Goal: Transaction & Acquisition: Purchase product/service

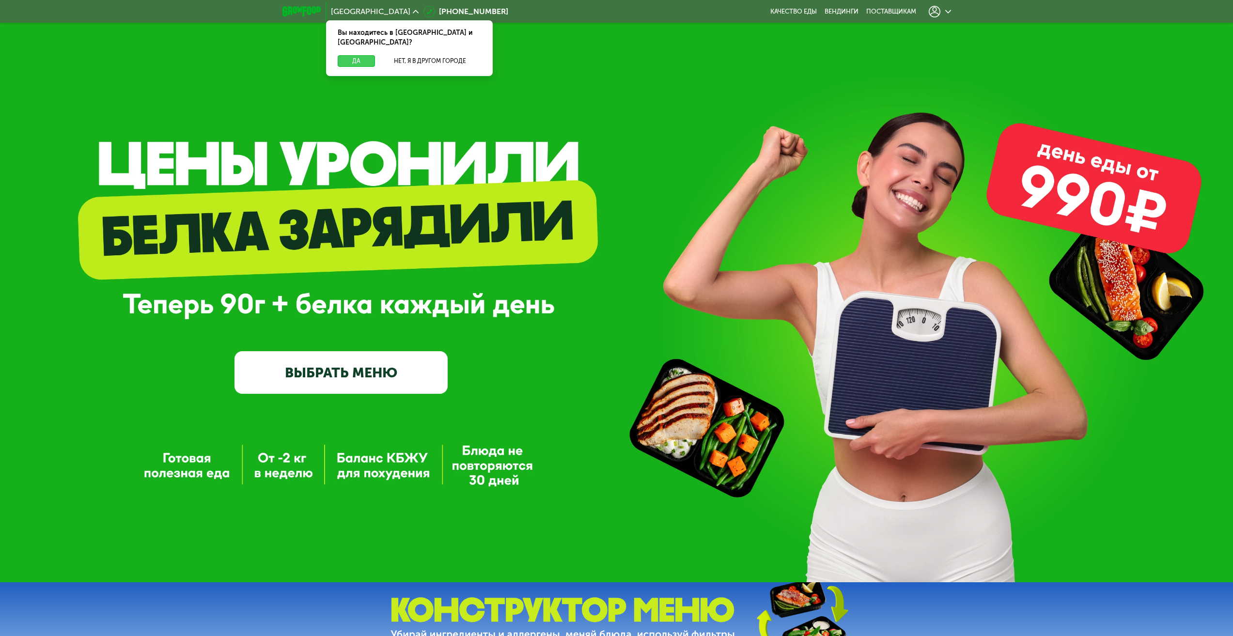
click at [360, 55] on button "Да" at bounding box center [356, 61] width 37 height 12
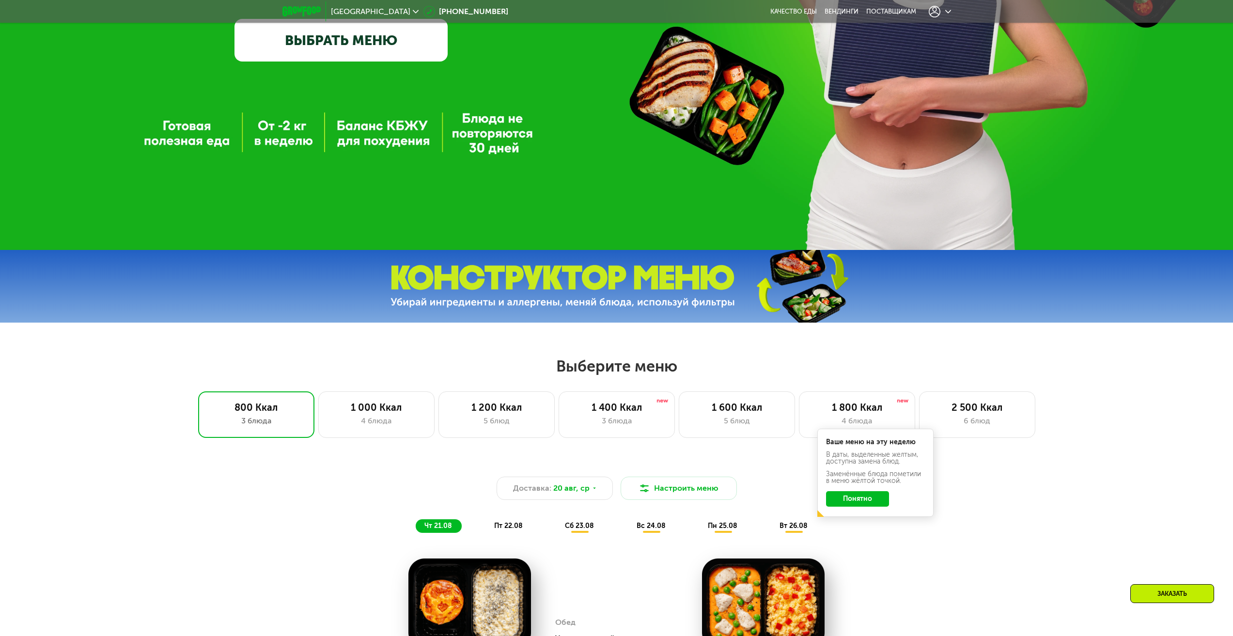
scroll to position [339, 0]
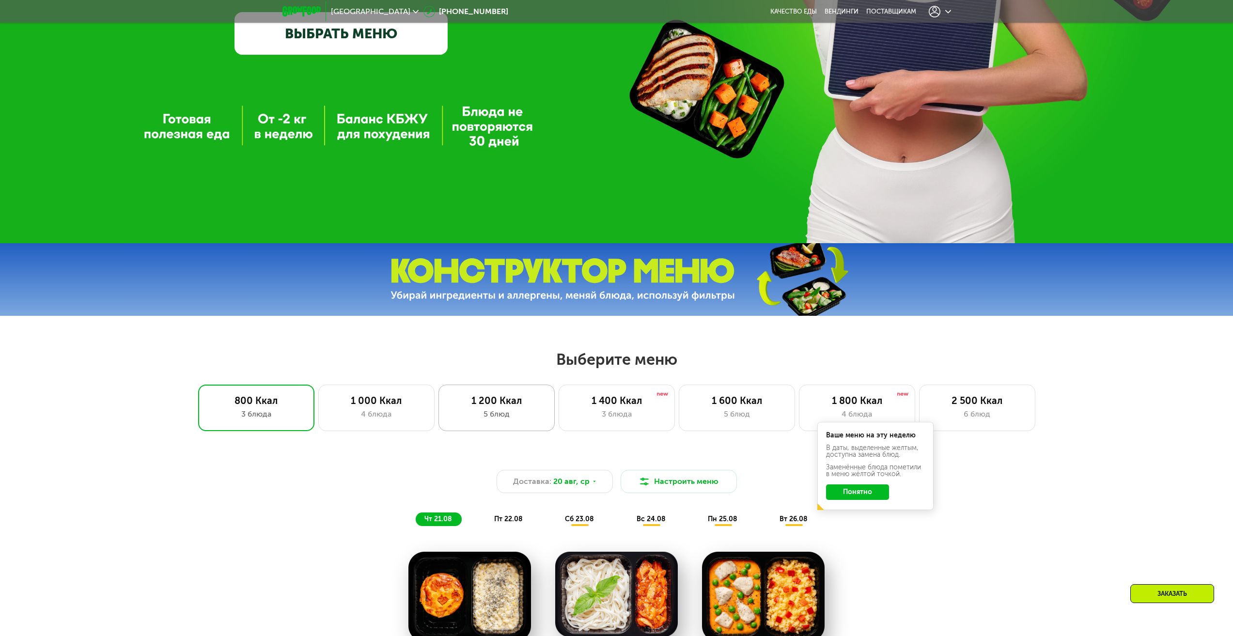
click at [505, 404] on div "1 200 Ккал" at bounding box center [497, 401] width 96 height 12
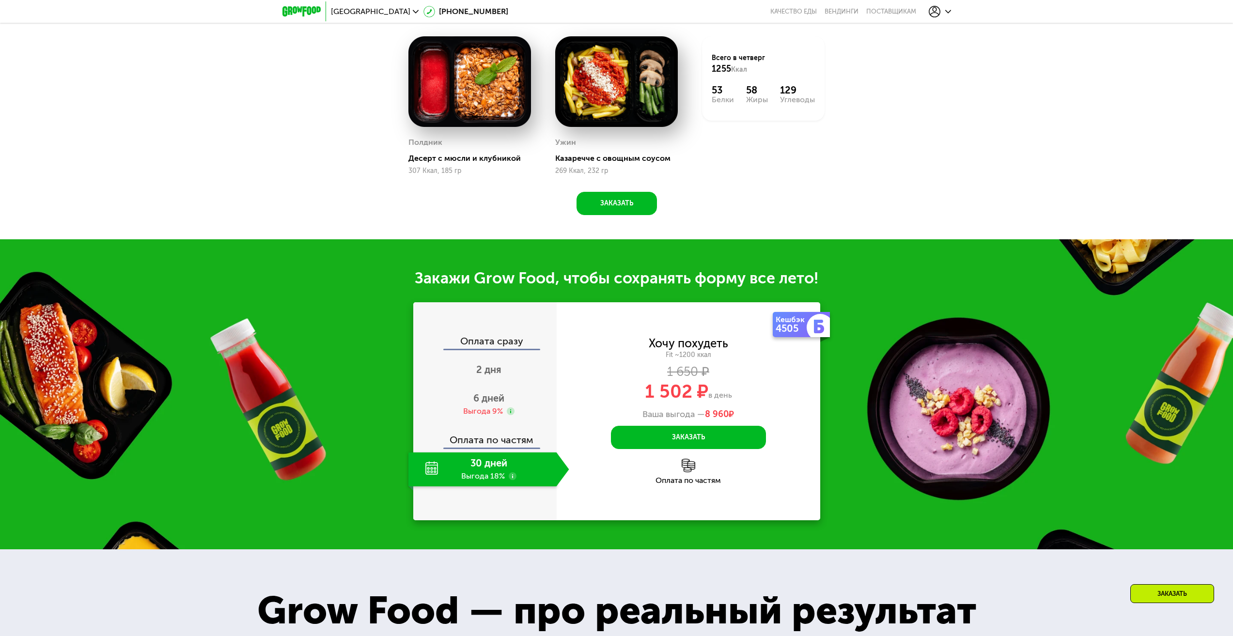
scroll to position [1018, 0]
click at [491, 468] on div "30 дней Выгода 18%" at bounding box center [482, 469] width 148 height 34
click at [510, 480] on use at bounding box center [513, 476] width 8 height 8
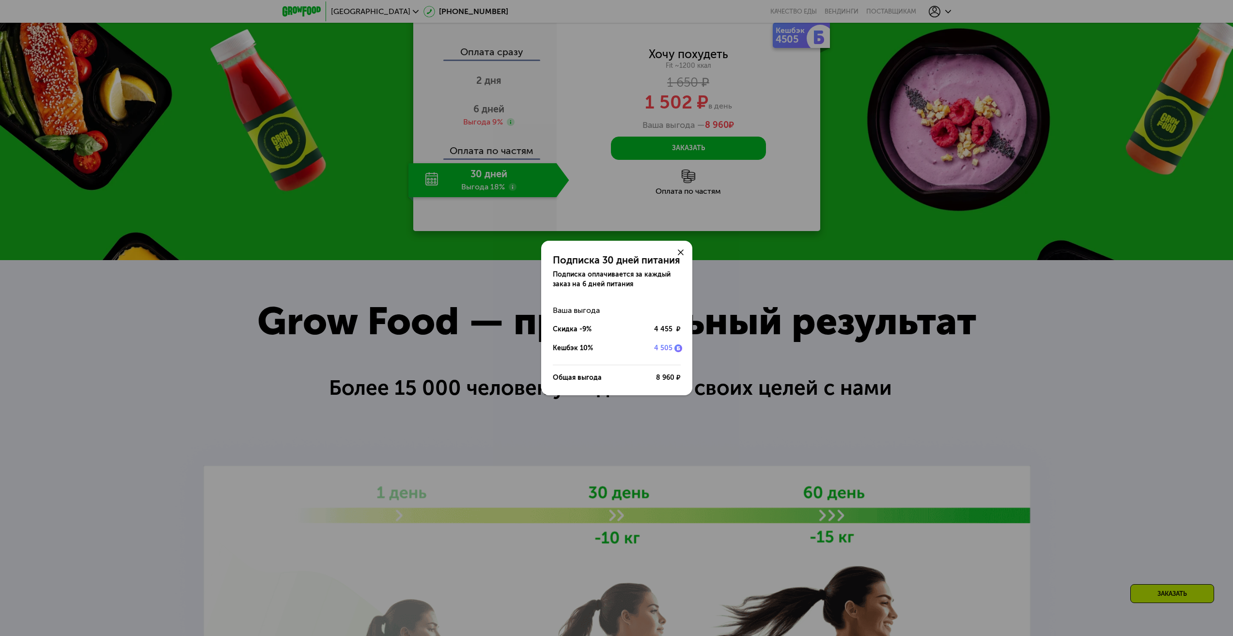
scroll to position [1308, 0]
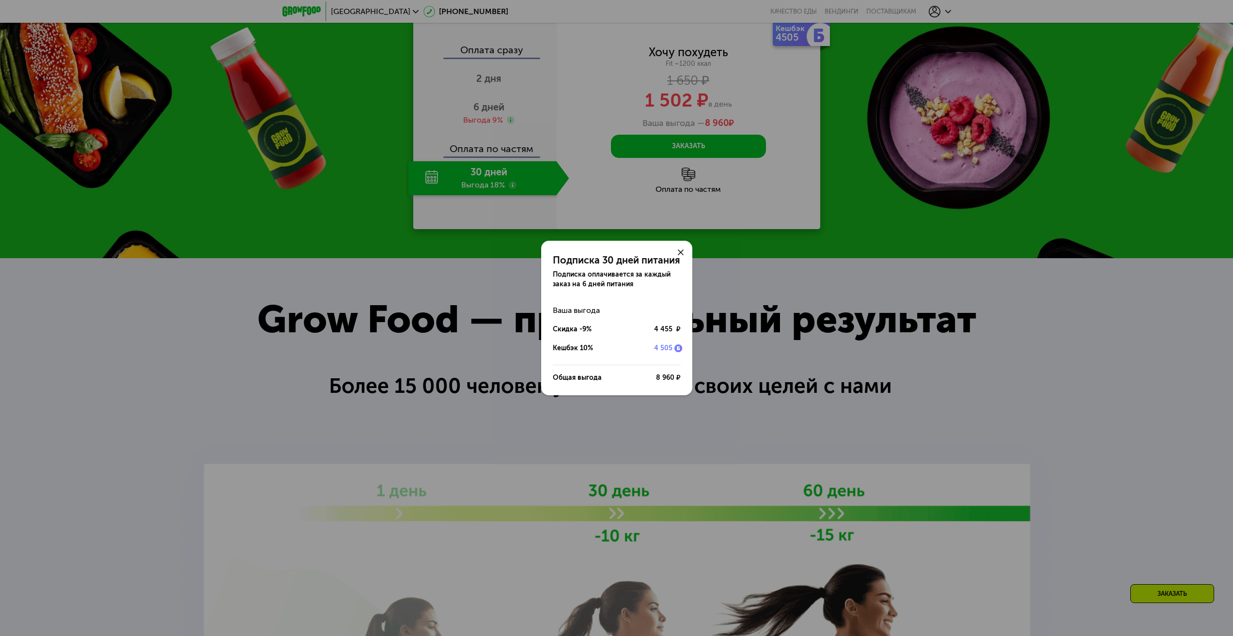
click at [680, 250] on icon at bounding box center [681, 253] width 6 height 6
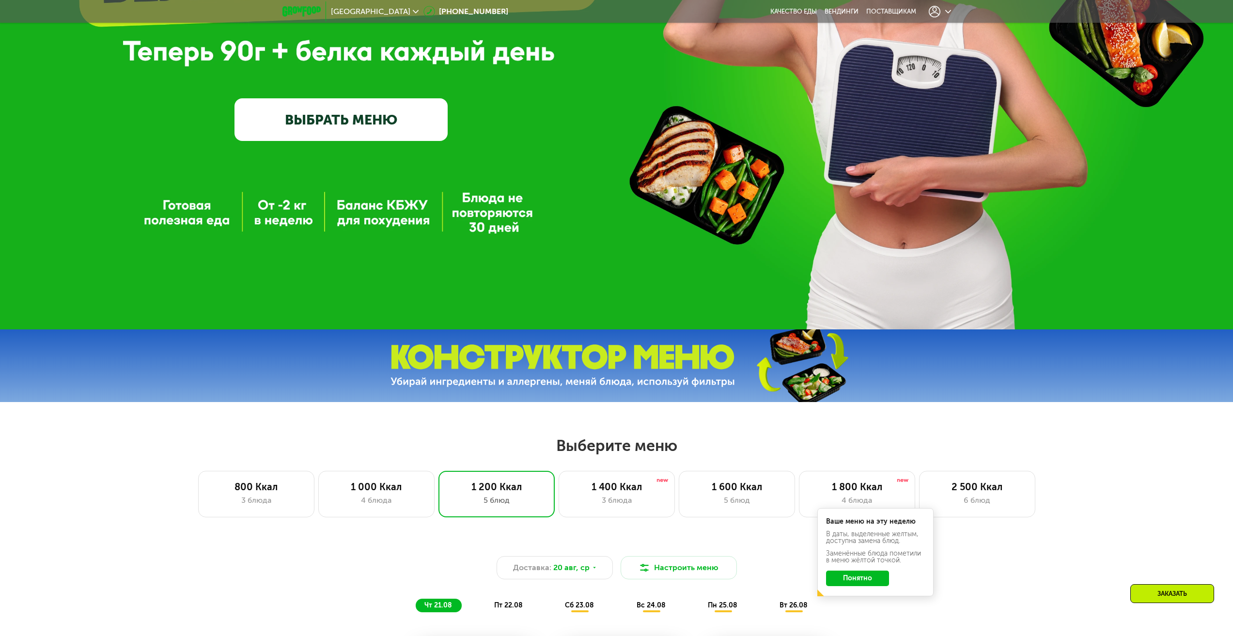
scroll to position [291, 0]
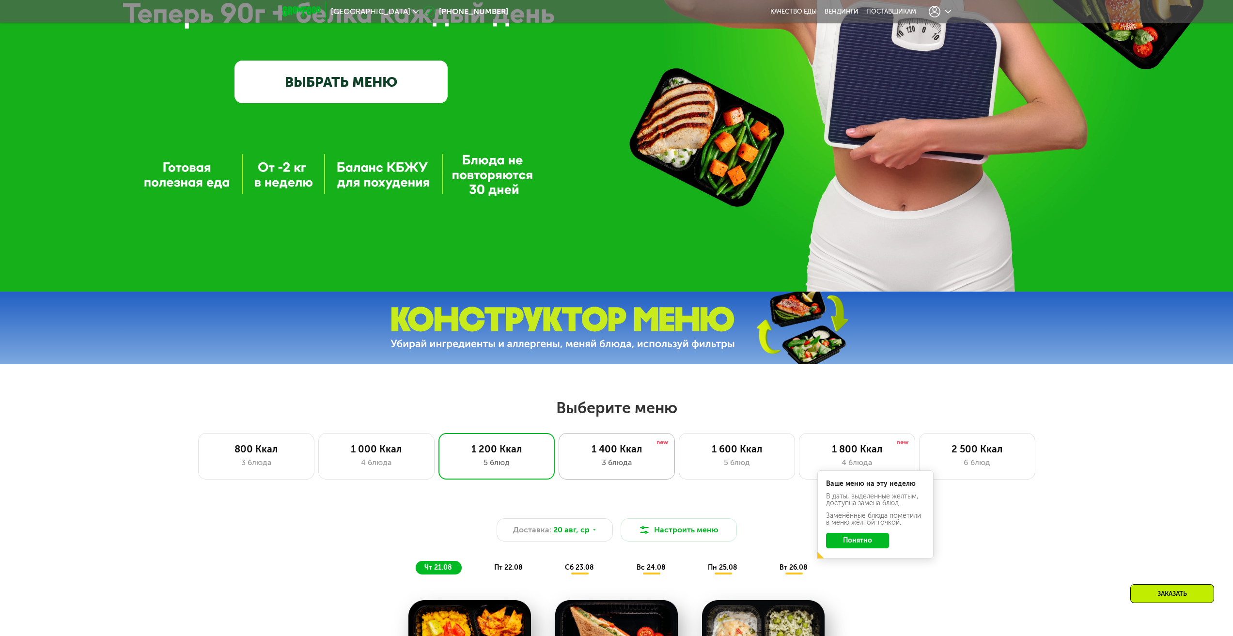
click at [619, 455] on div "1 400 Ккал" at bounding box center [617, 449] width 96 height 12
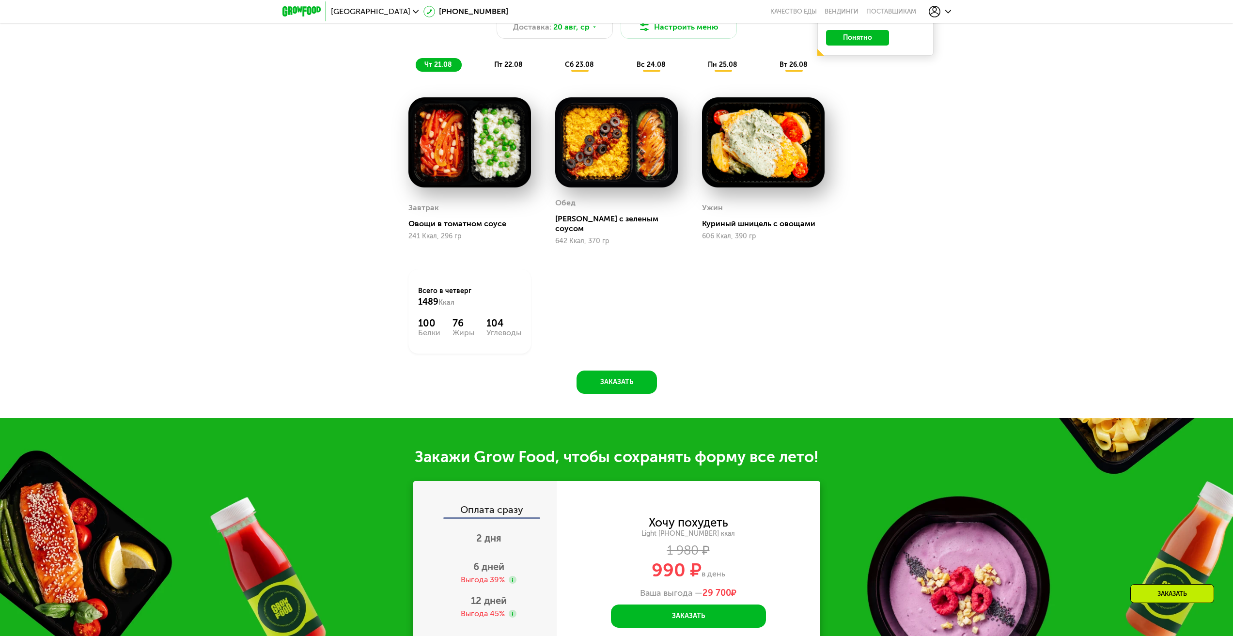
scroll to position [1018, 0]
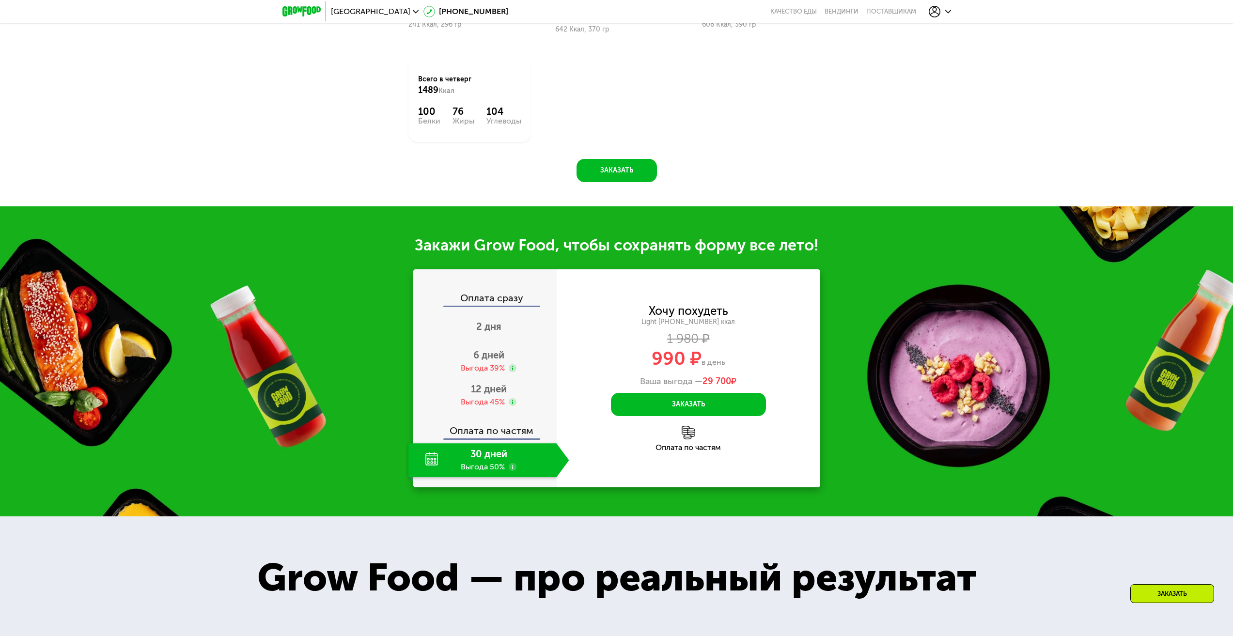
click at [512, 463] on use at bounding box center [513, 467] width 8 height 8
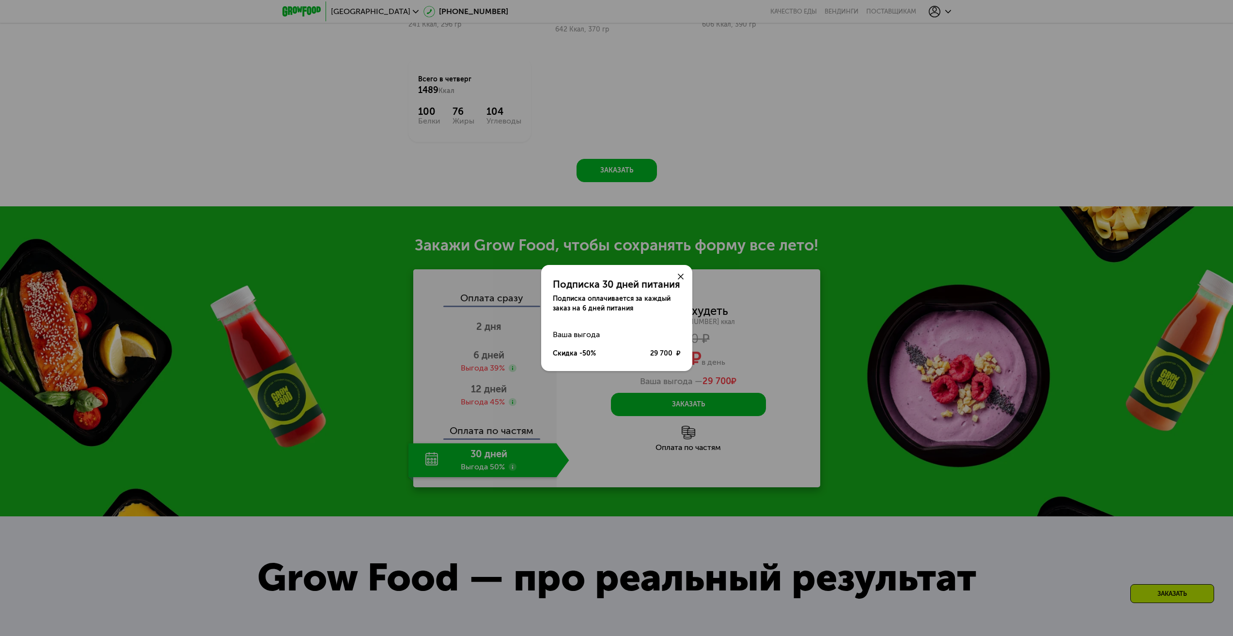
click at [682, 276] on use at bounding box center [681, 277] width 6 height 6
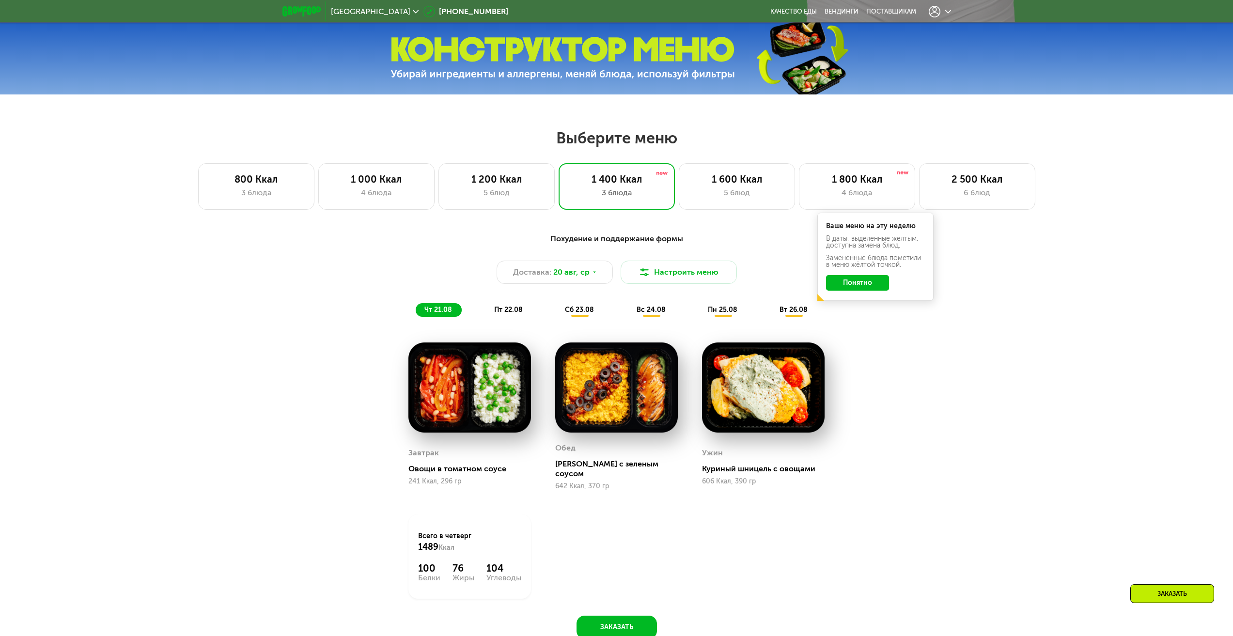
scroll to position [533, 0]
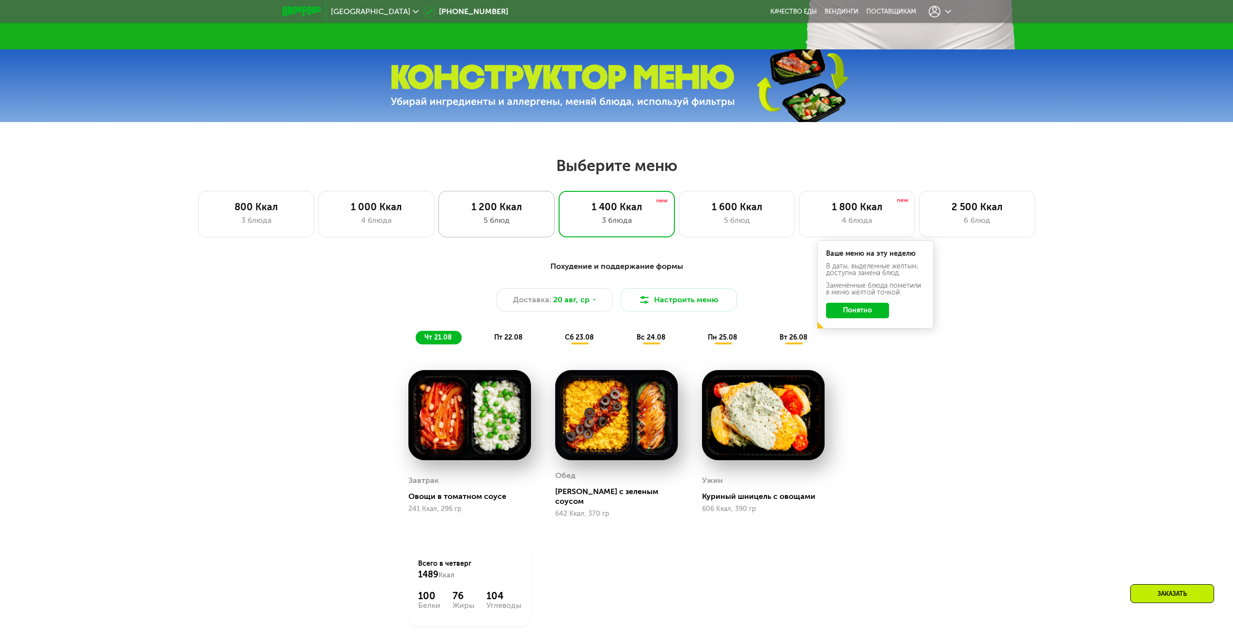
click at [478, 220] on div "5 блюд" at bounding box center [497, 221] width 96 height 12
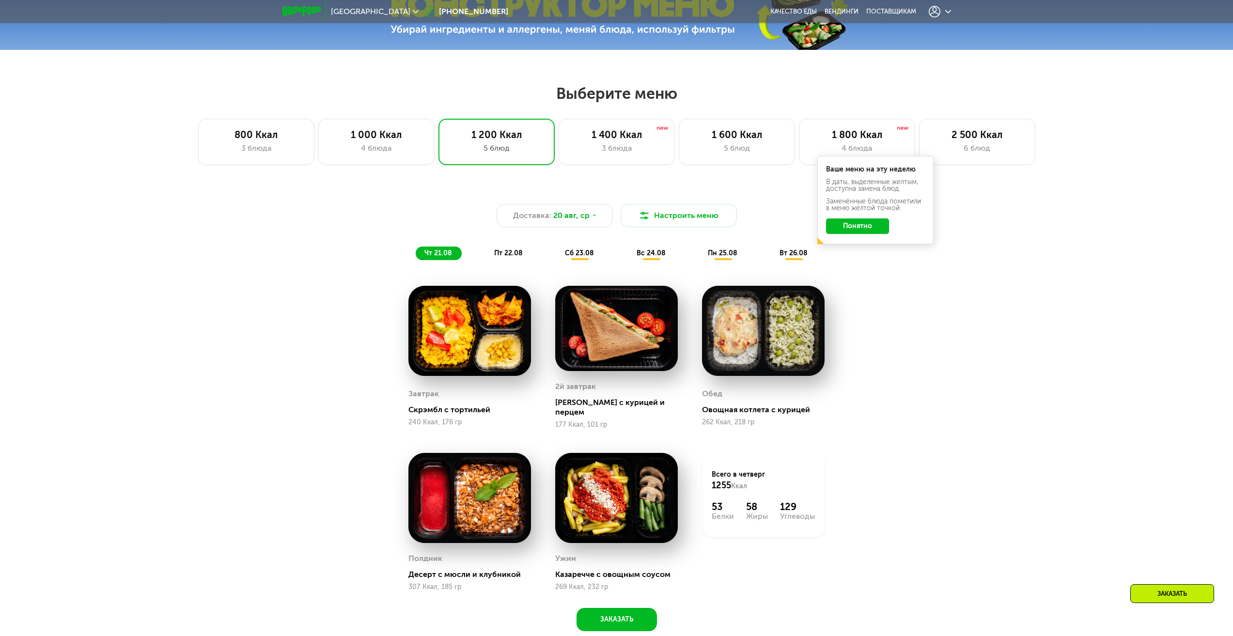
scroll to position [630, 0]
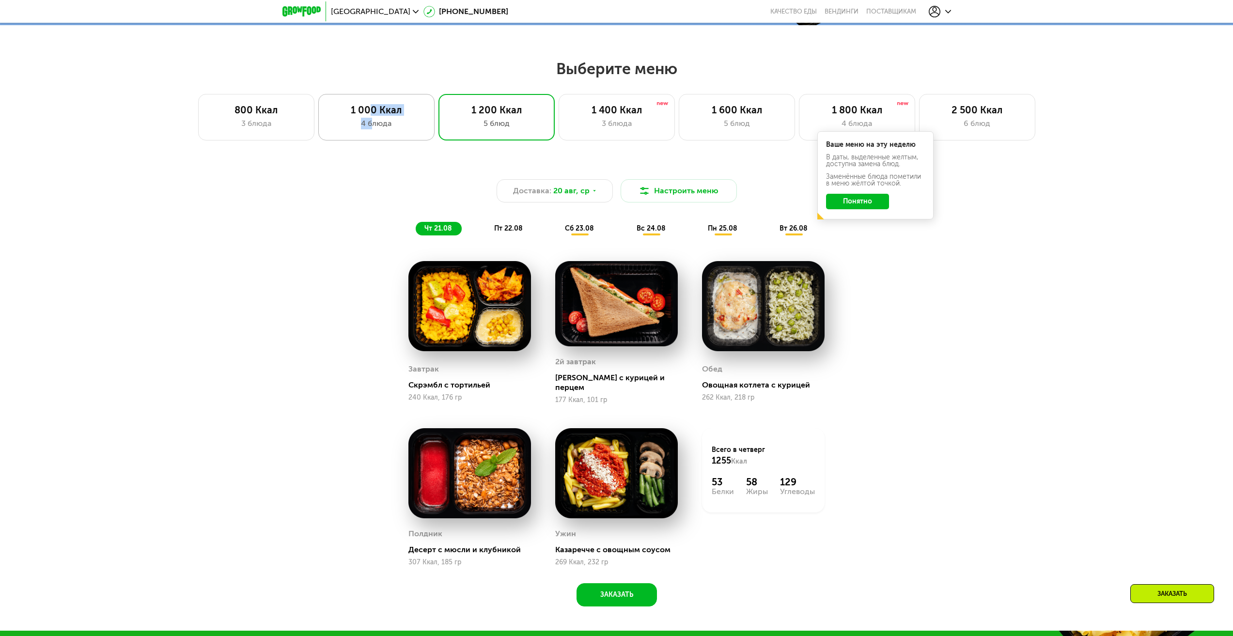
click at [439, 119] on div "1 000 Ккал 4 блюда" at bounding box center [497, 117] width 116 height 47
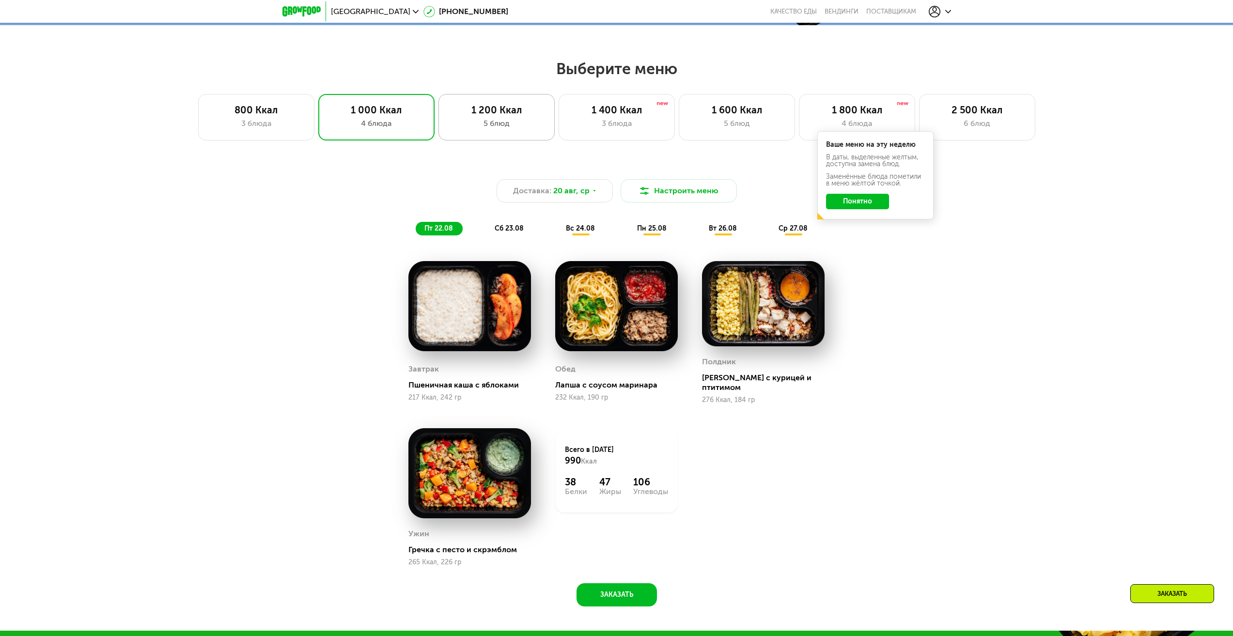
click at [519, 122] on div "5 блюд" at bounding box center [497, 124] width 96 height 12
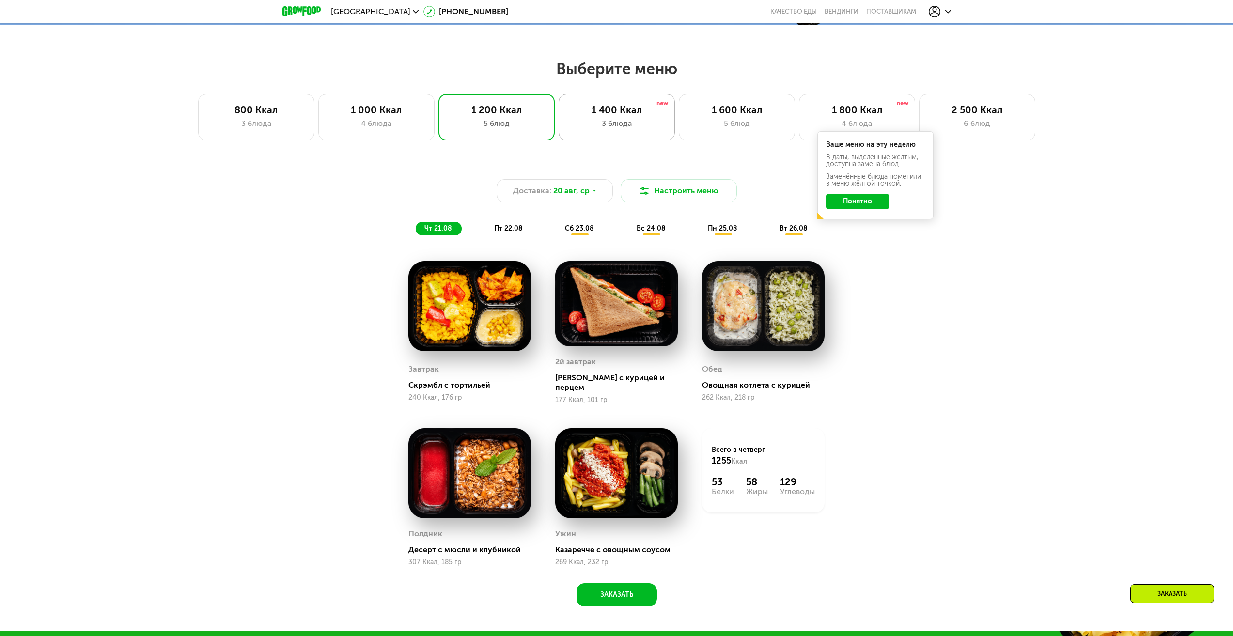
click at [611, 114] on div "1 400 Ккал" at bounding box center [617, 110] width 96 height 12
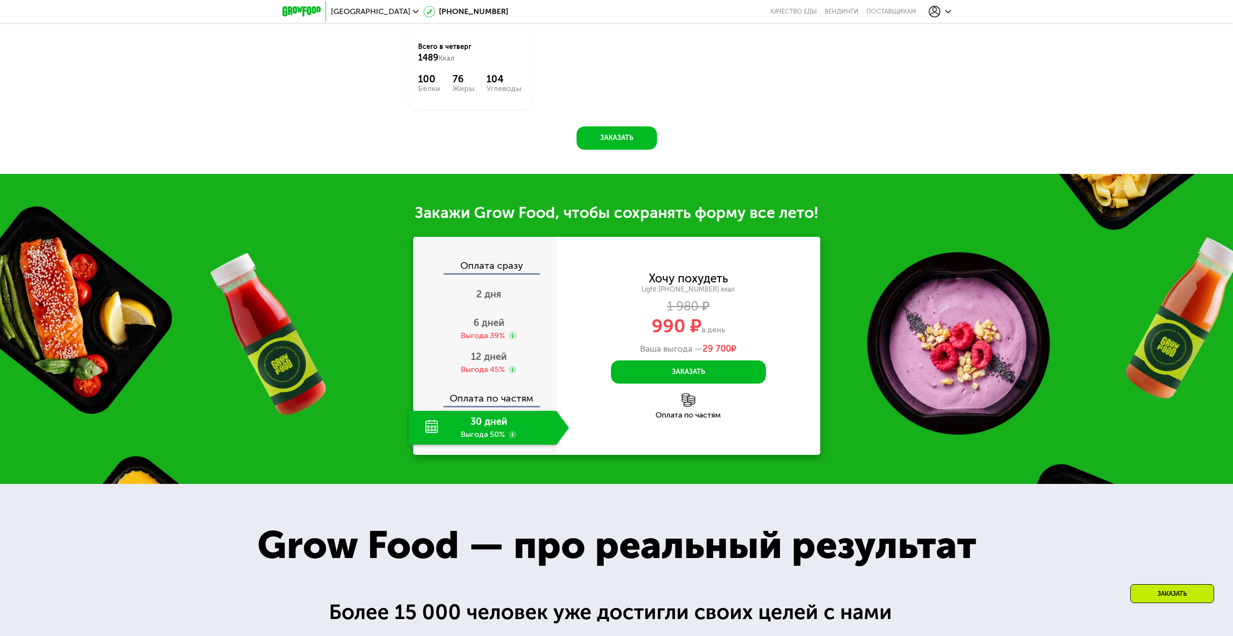
scroll to position [1066, 0]
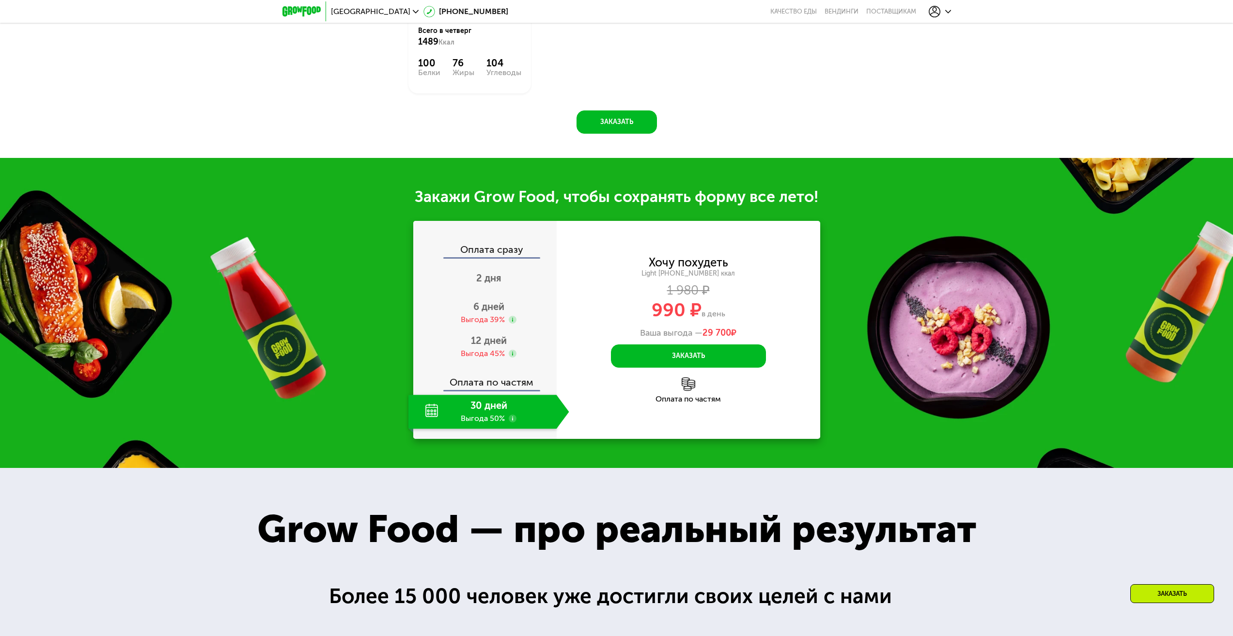
click at [512, 415] on use at bounding box center [513, 419] width 8 height 8
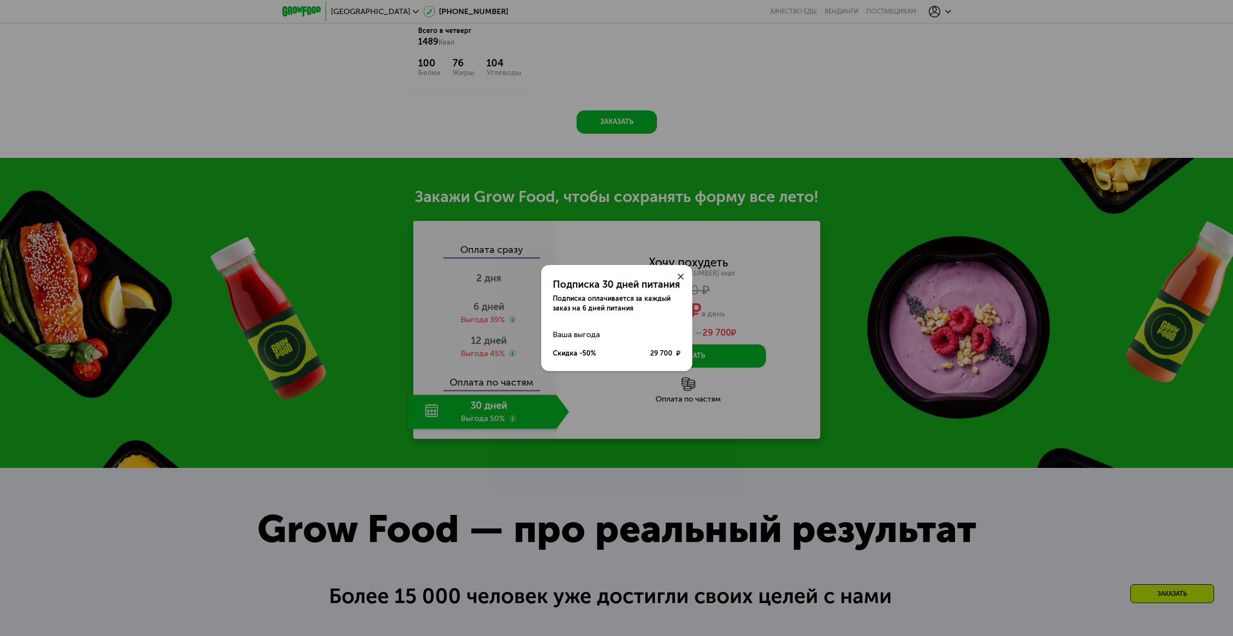
click at [680, 276] on icon at bounding box center [681, 277] width 6 height 6
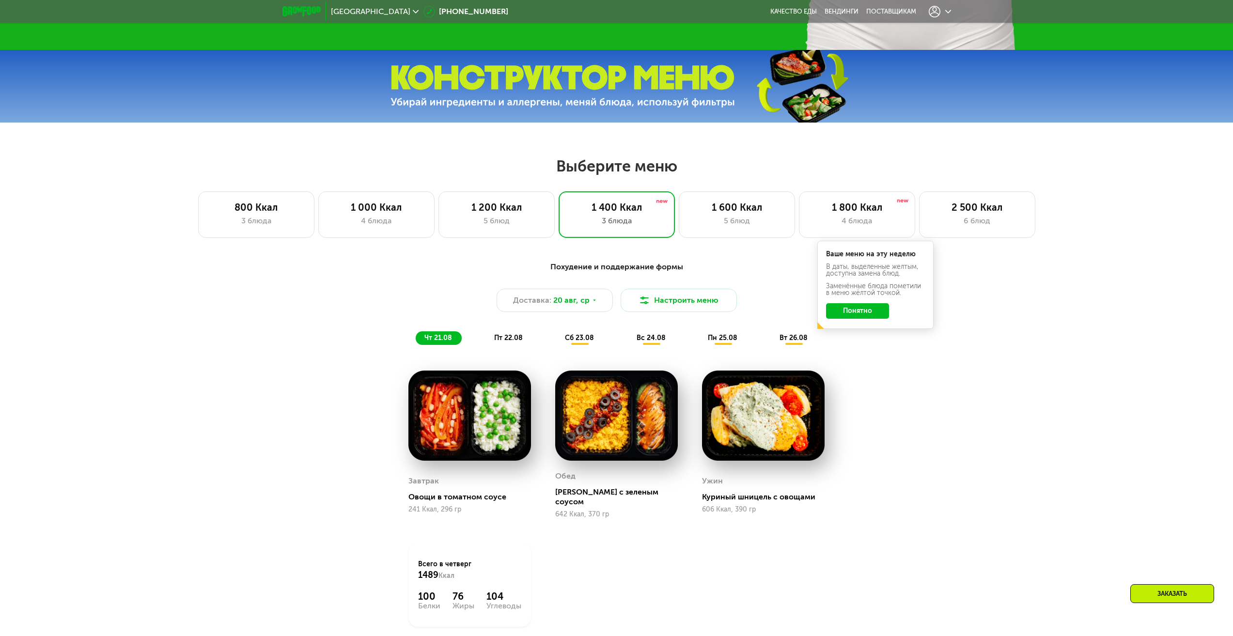
scroll to position [533, 0]
click at [484, 212] on div "1 200 Ккал" at bounding box center [497, 207] width 96 height 12
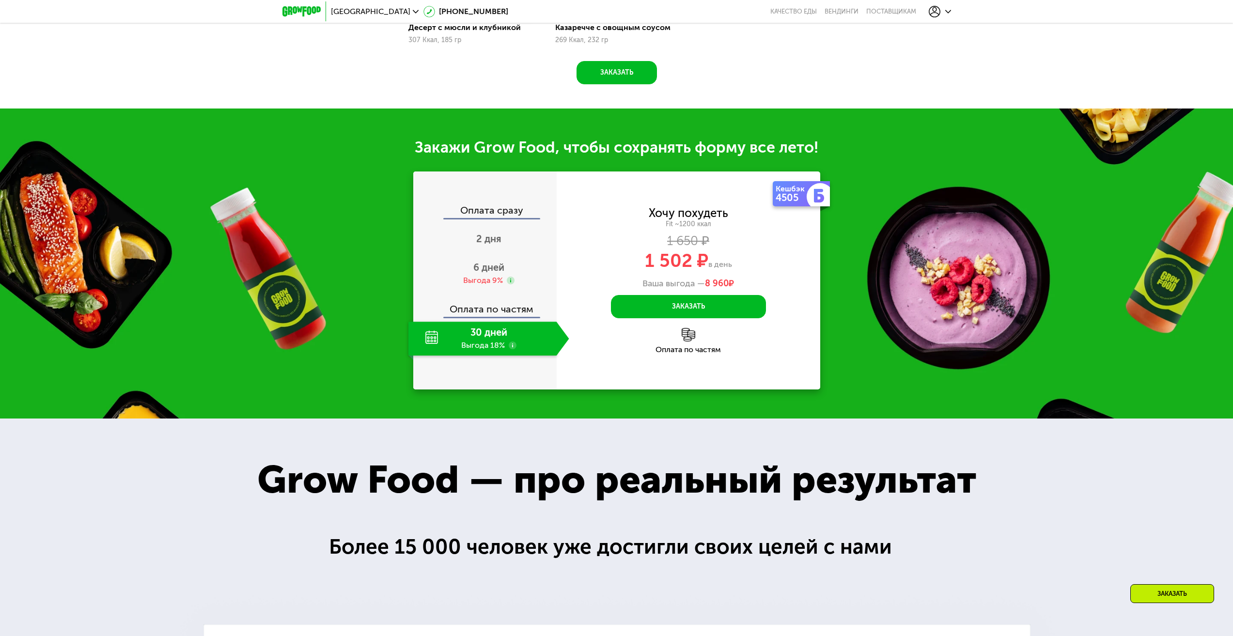
scroll to position [1163, 0]
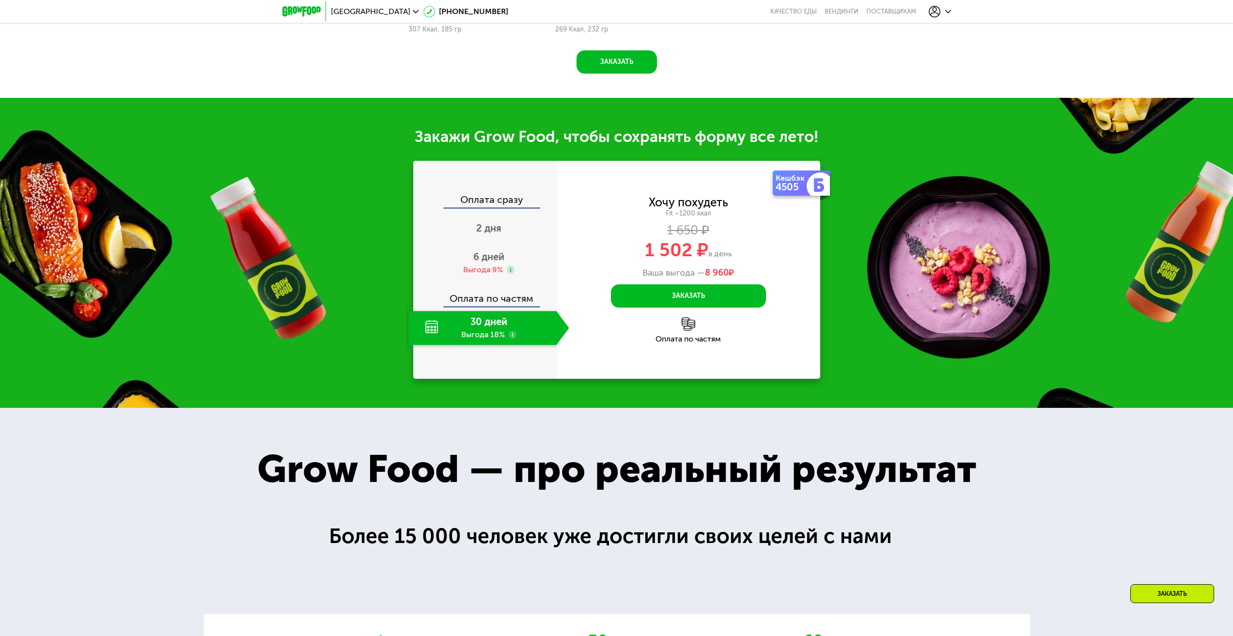
click at [511, 334] on use at bounding box center [513, 335] width 8 height 8
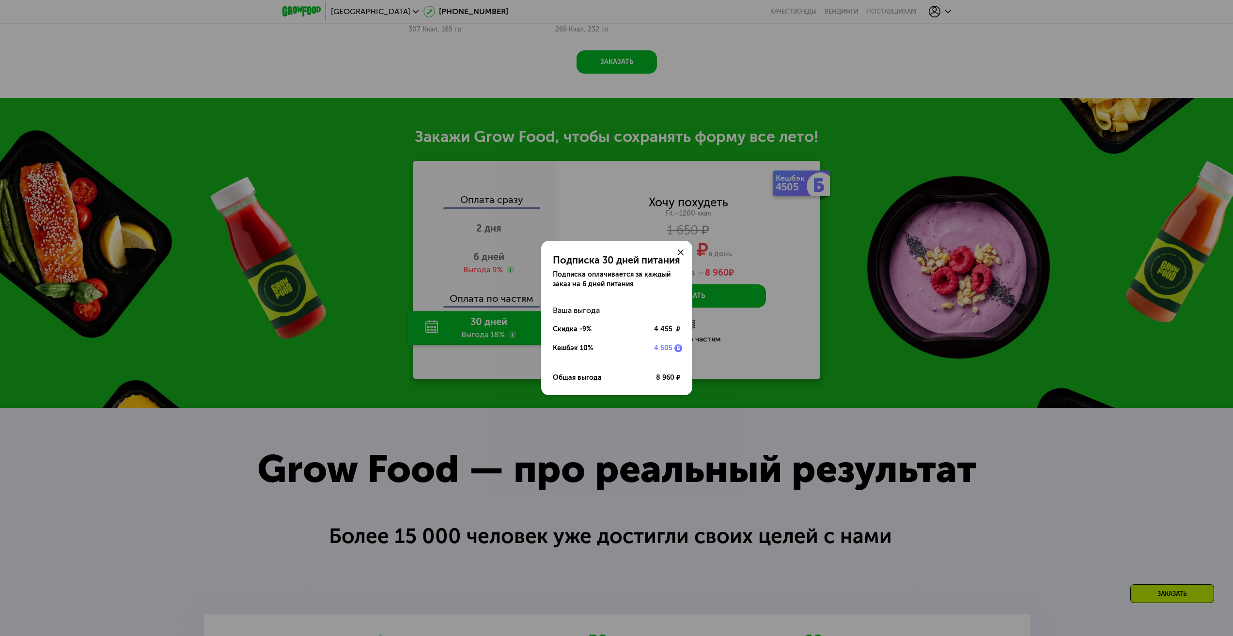
click at [681, 253] on use at bounding box center [681, 253] width 6 height 6
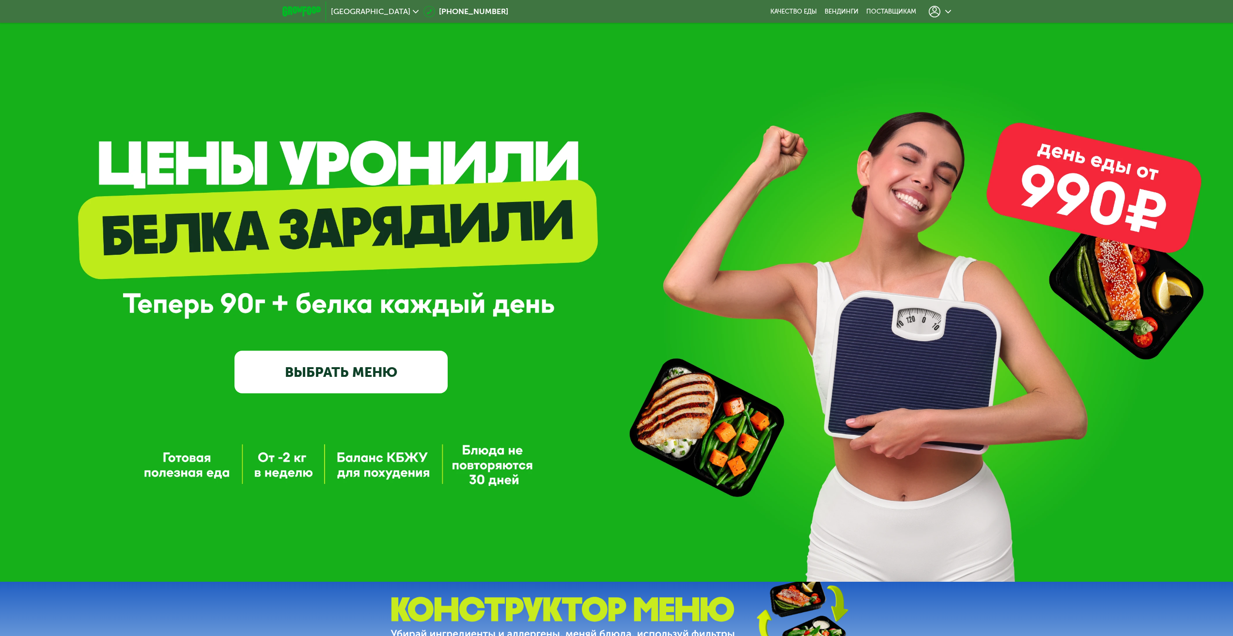
scroll to position [0, 0]
